Goal: Information Seeking & Learning: Learn about a topic

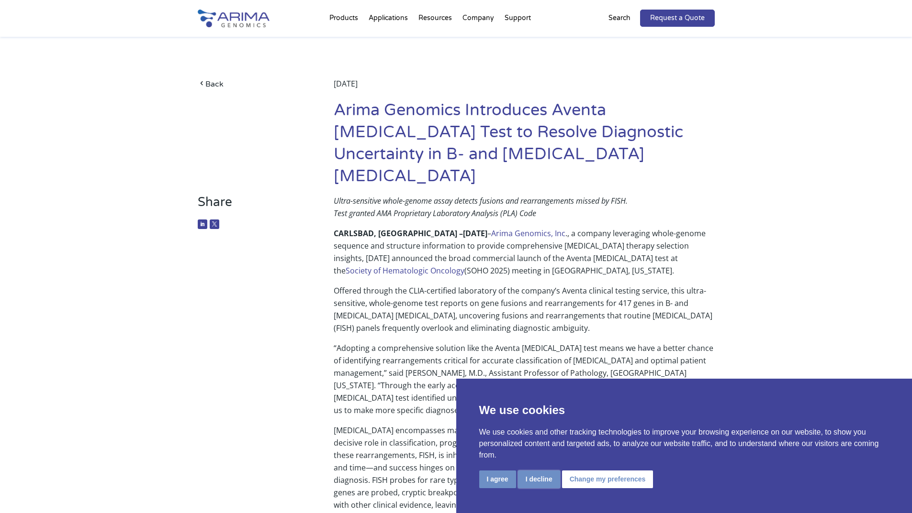
click at [540, 477] on button "I decline" at bounding box center [539, 480] width 42 height 18
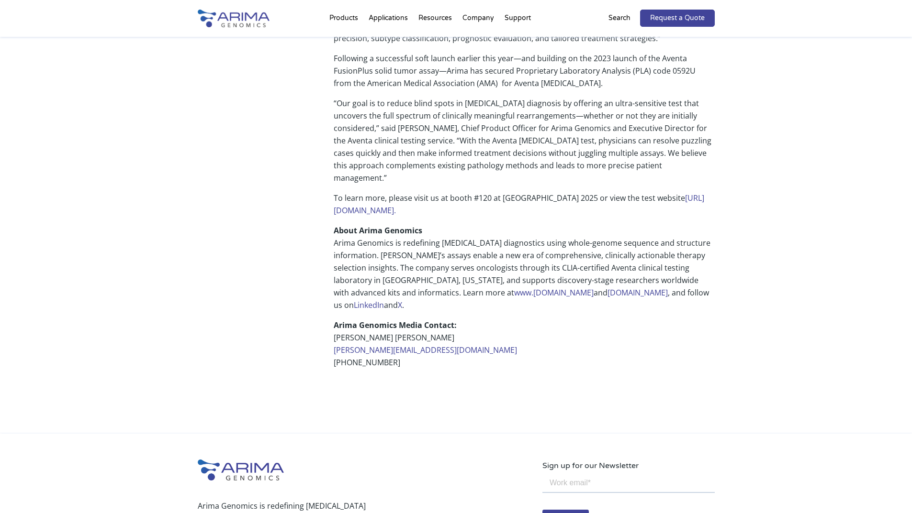
scroll to position [651, 0]
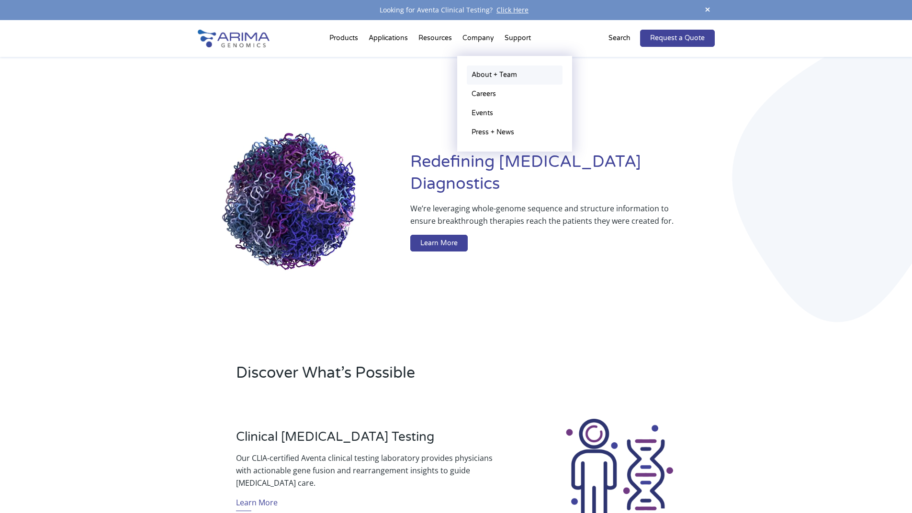
click at [485, 73] on link "About + Team" at bounding box center [515, 75] width 96 height 19
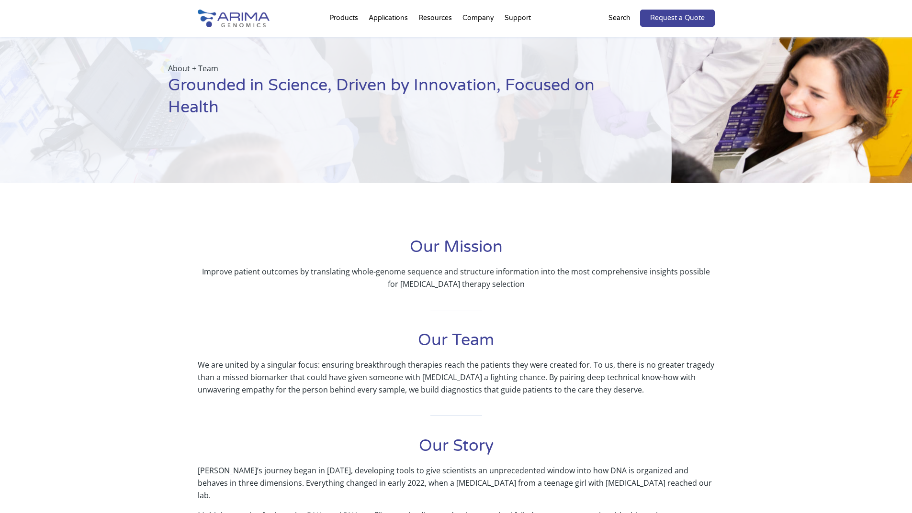
scroll to position [38, 0]
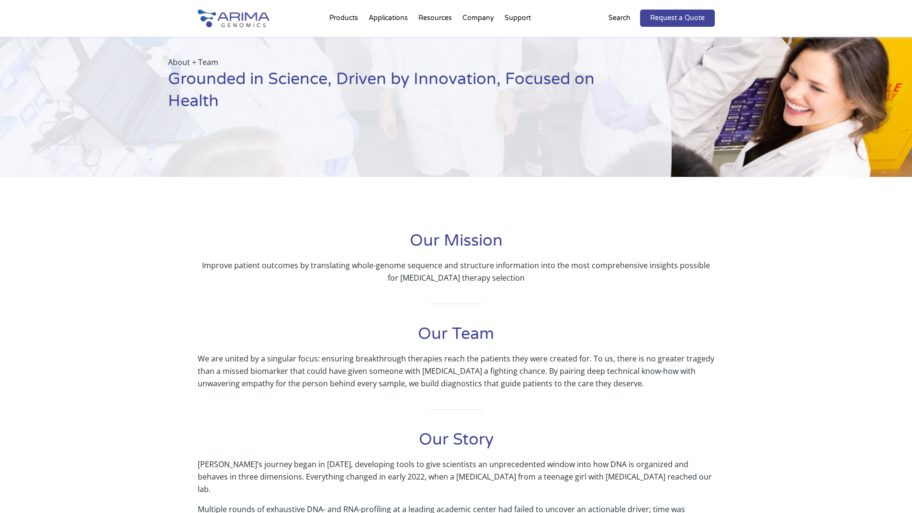
click at [445, 336] on h1 "Our Team" at bounding box center [456, 338] width 517 height 29
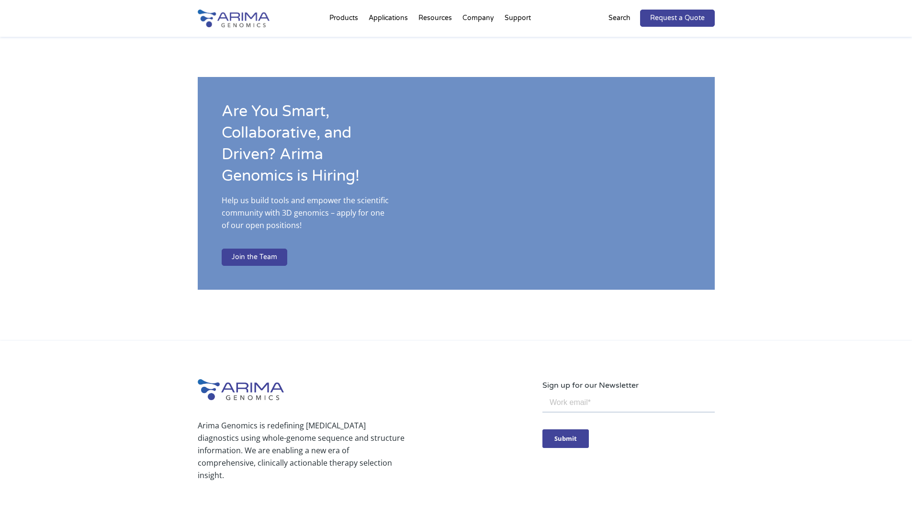
scroll to position [1594, 0]
